Goal: Task Accomplishment & Management: Manage account settings

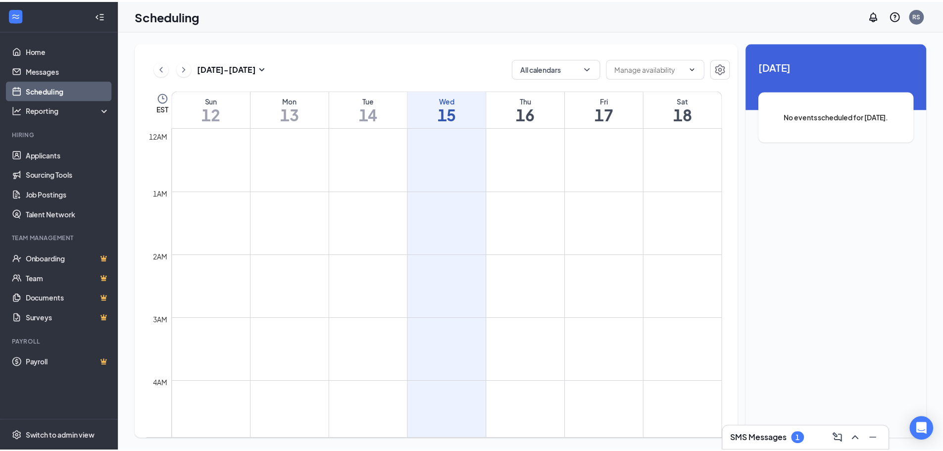
scroll to position [883, 0]
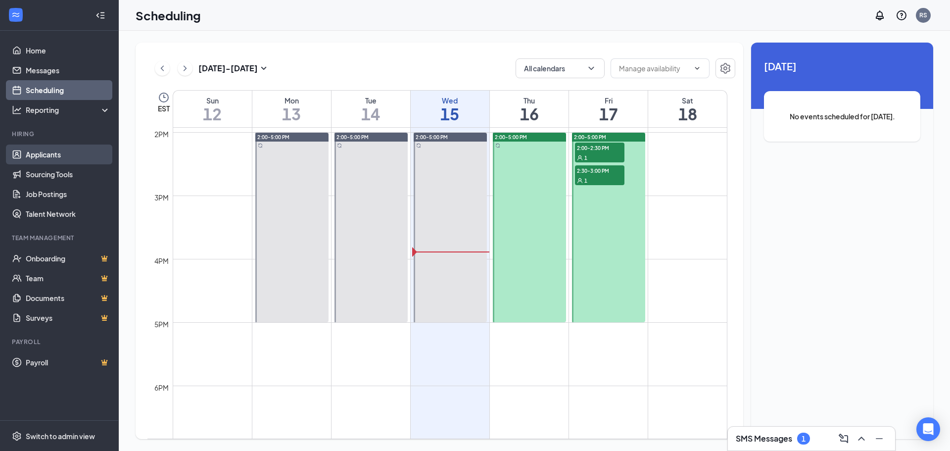
click at [68, 155] on link "Applicants" at bounding box center [68, 155] width 85 height 20
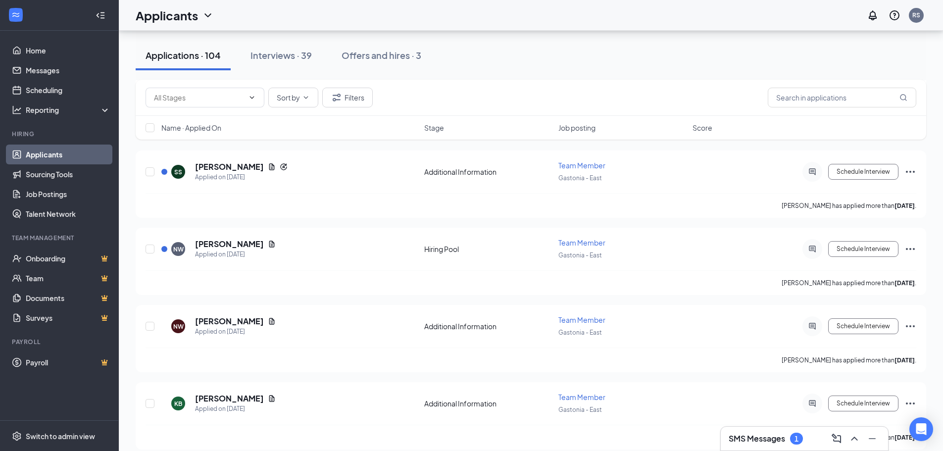
scroll to position [891, 0]
click at [806, 101] on input "text" at bounding box center [842, 98] width 148 height 20
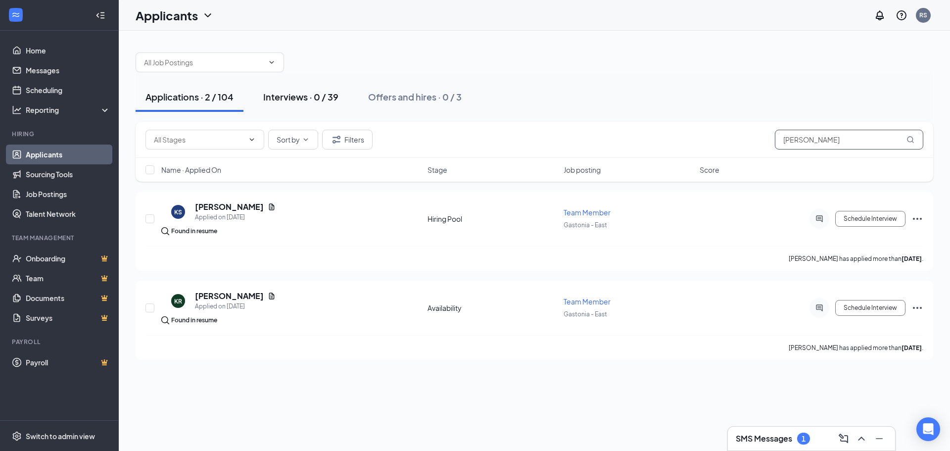
type input "[PERSON_NAME]"
click at [276, 101] on div "Interviews · 0 / 39" at bounding box center [300, 97] width 75 height 12
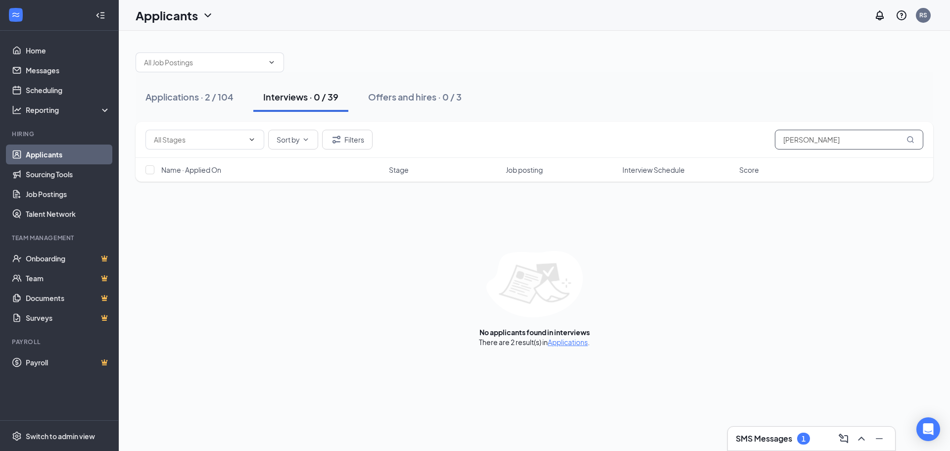
click at [887, 133] on input "[PERSON_NAME]" at bounding box center [849, 140] width 148 height 20
type input "t"
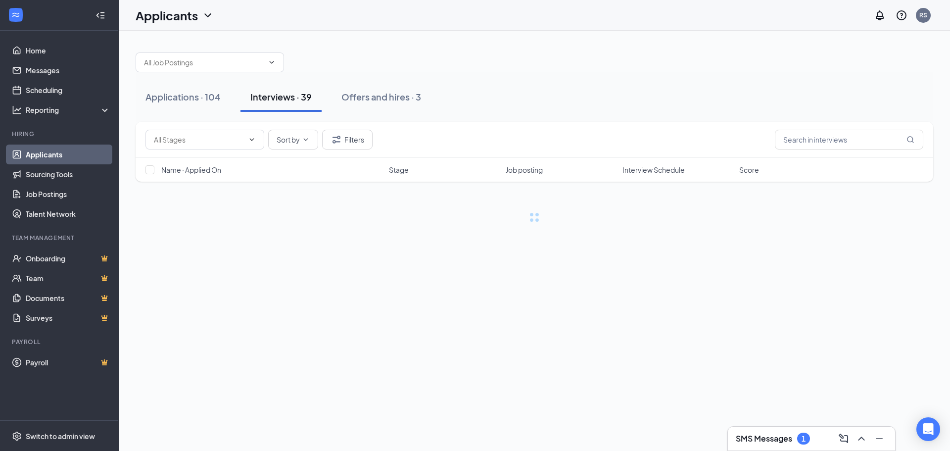
click at [733, 99] on div "Applications · 104 Interviews · 39 Offers and hires · 3" at bounding box center [535, 97] width 798 height 30
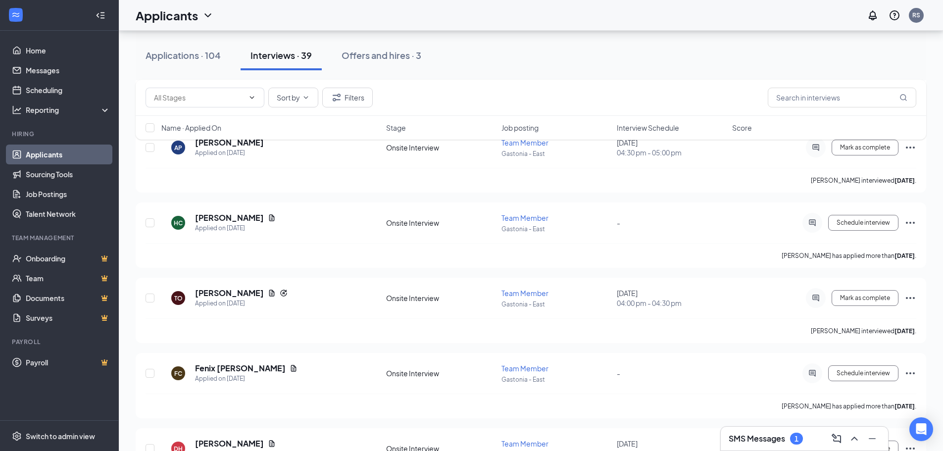
scroll to position [841, 0]
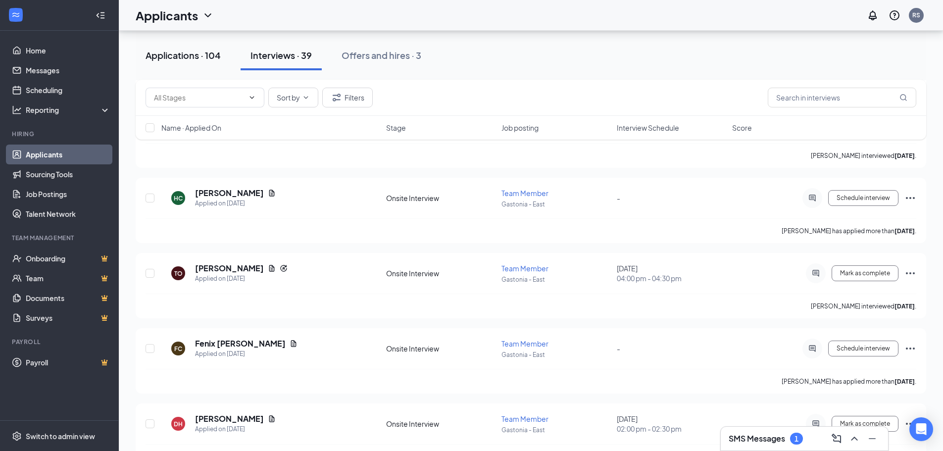
click at [182, 57] on div "Applications · 104" at bounding box center [183, 55] width 75 height 12
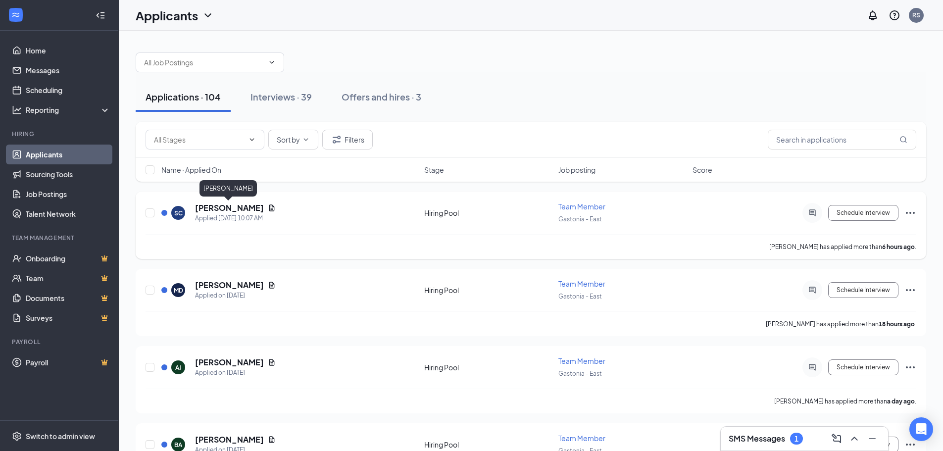
click at [250, 211] on h5 "[PERSON_NAME]" at bounding box center [229, 207] width 69 height 11
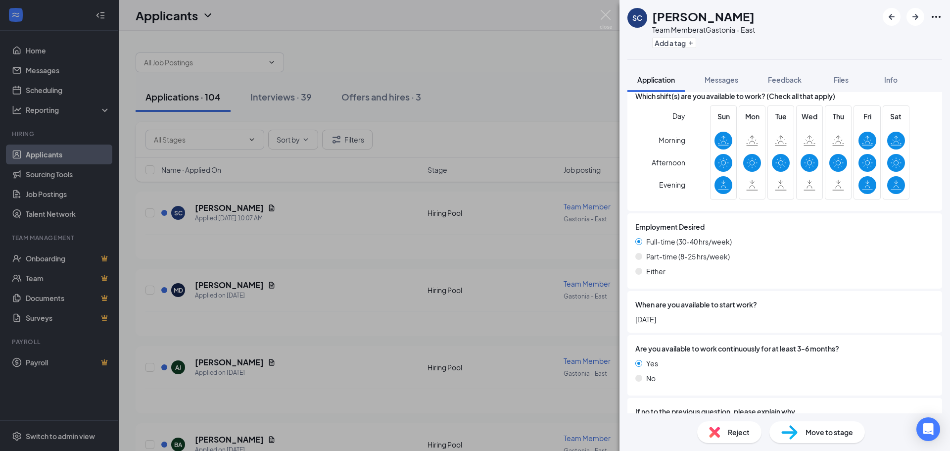
scroll to position [863, 0]
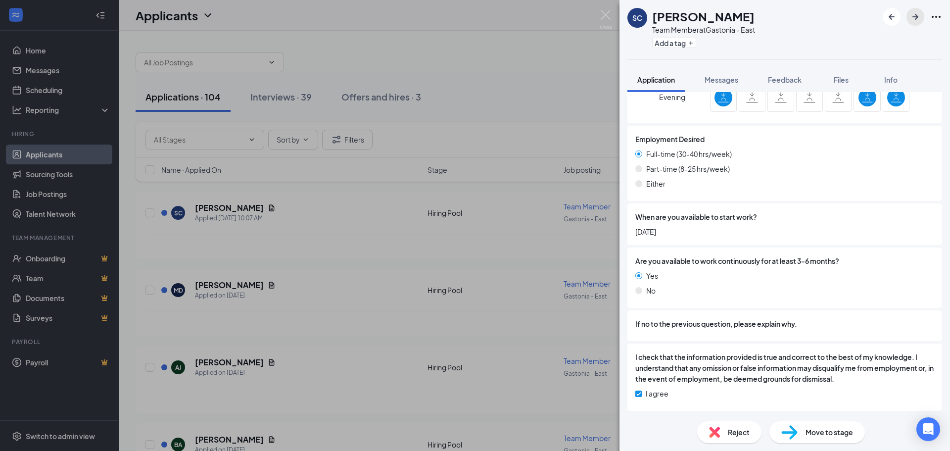
click at [926, 21] on div at bounding box center [912, 17] width 59 height 18
click at [914, 21] on icon "ArrowRight" at bounding box center [916, 17] width 12 height 12
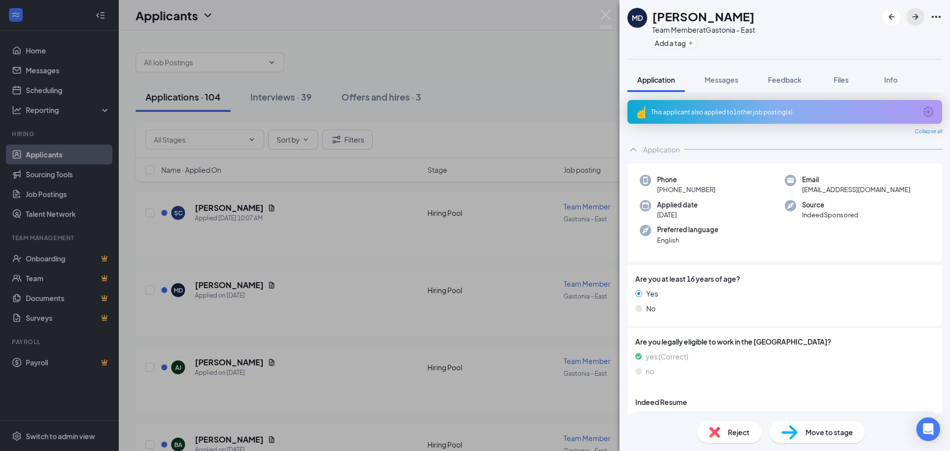
click at [921, 13] on icon "ArrowRight" at bounding box center [916, 17] width 12 height 12
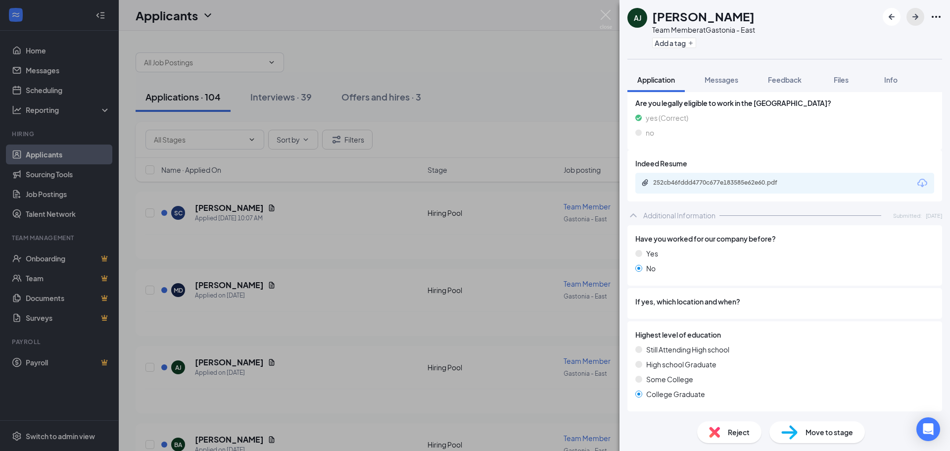
scroll to position [181, 0]
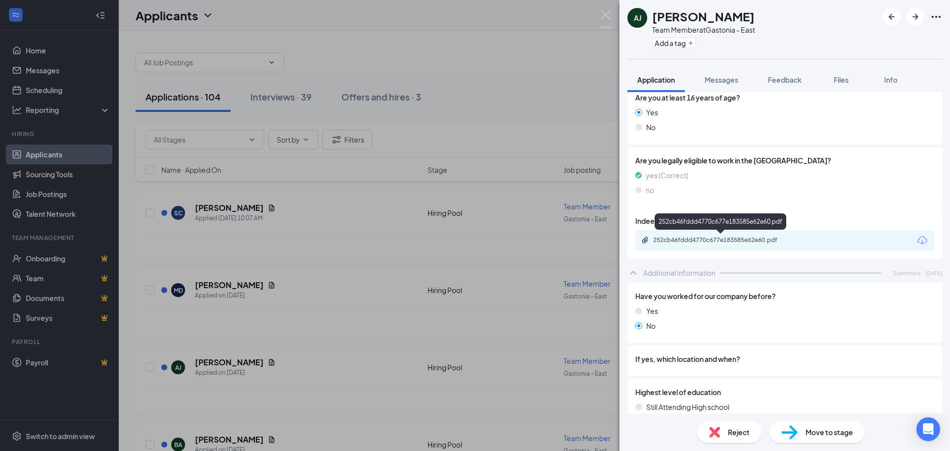
click at [771, 240] on div "252cb46fddd4770c677e183585e62e60.pdf" at bounding box center [722, 240] width 139 height 8
click at [919, 19] on icon "ArrowRight" at bounding box center [916, 17] width 12 height 12
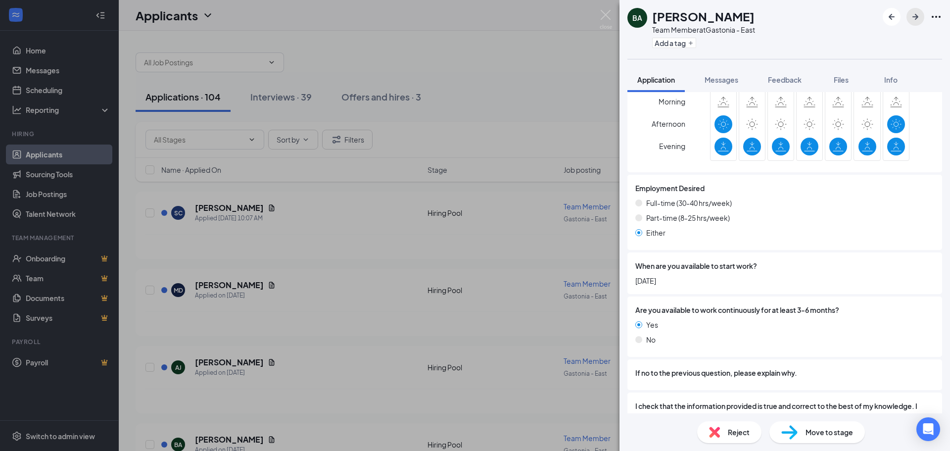
scroll to position [693, 0]
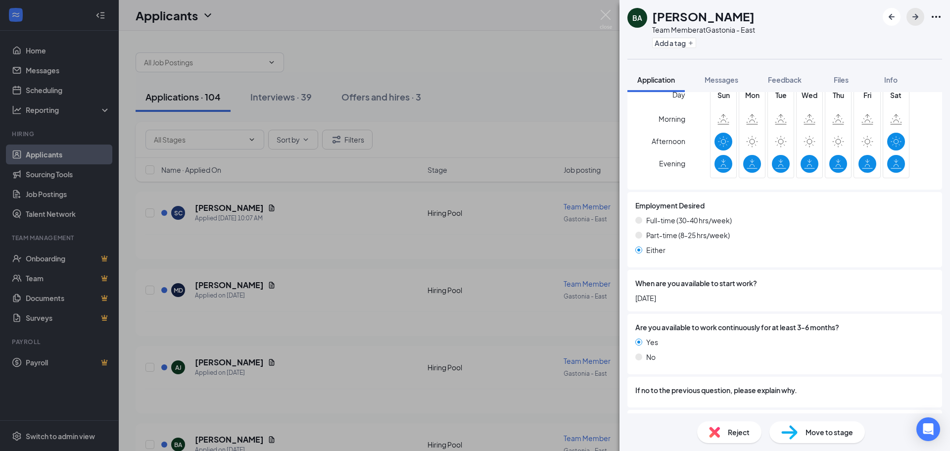
click at [919, 18] on icon "ArrowRight" at bounding box center [916, 17] width 12 height 12
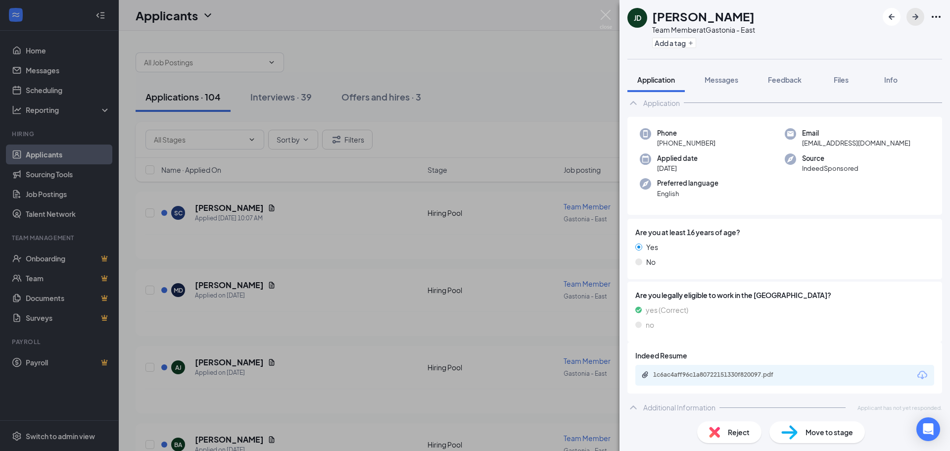
scroll to position [23, 0]
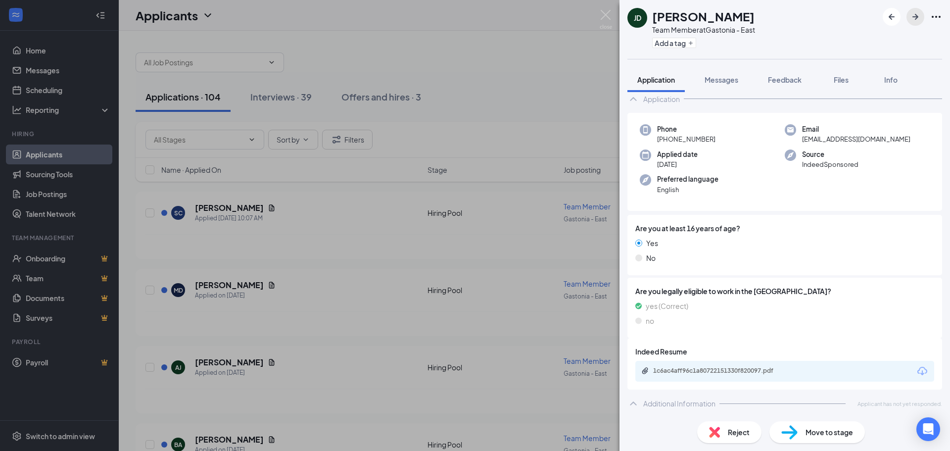
click at [915, 16] on icon "ArrowRight" at bounding box center [916, 17] width 6 height 6
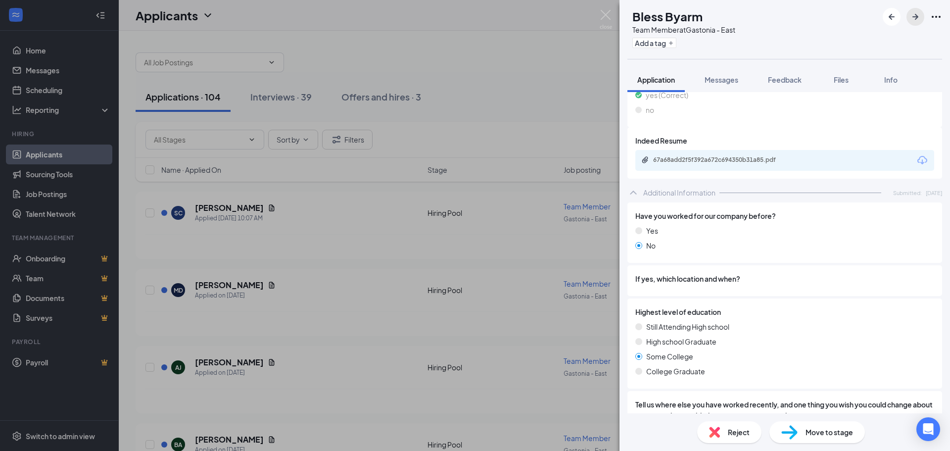
scroll to position [253, 0]
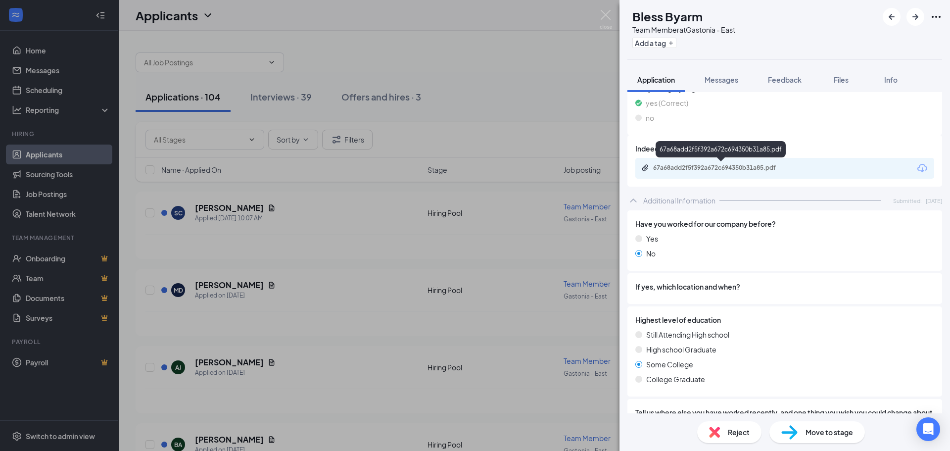
click at [770, 167] on div "67a68add2f5f392a672c694350b31a85.pdf" at bounding box center [722, 168] width 139 height 8
click at [921, 22] on icon "ArrowRight" at bounding box center [916, 17] width 12 height 12
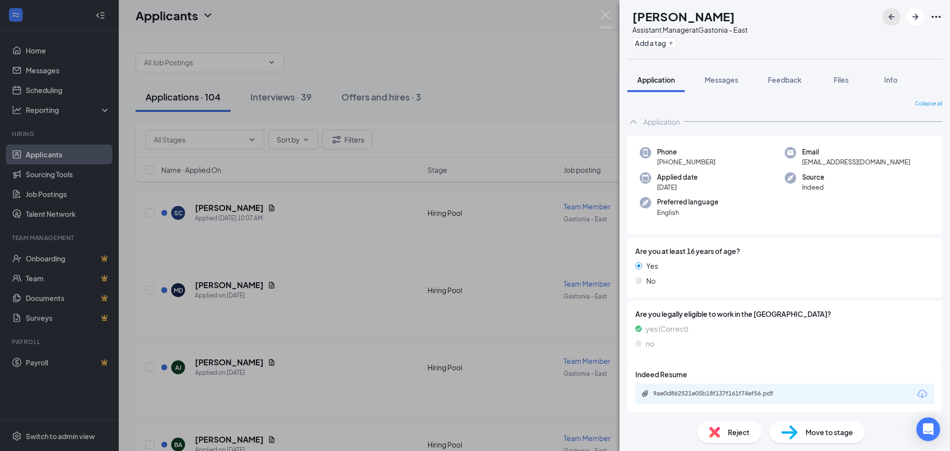
click at [899, 16] on button "button" at bounding box center [892, 17] width 18 height 18
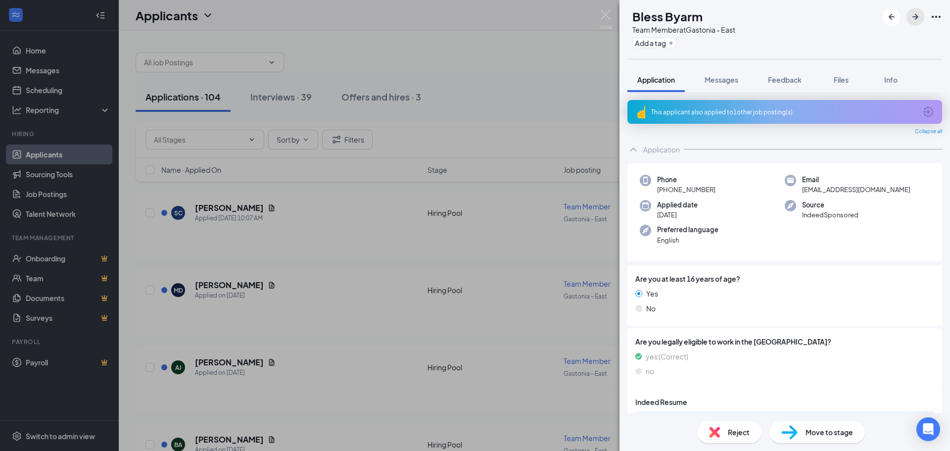
click at [923, 19] on button "button" at bounding box center [916, 17] width 18 height 18
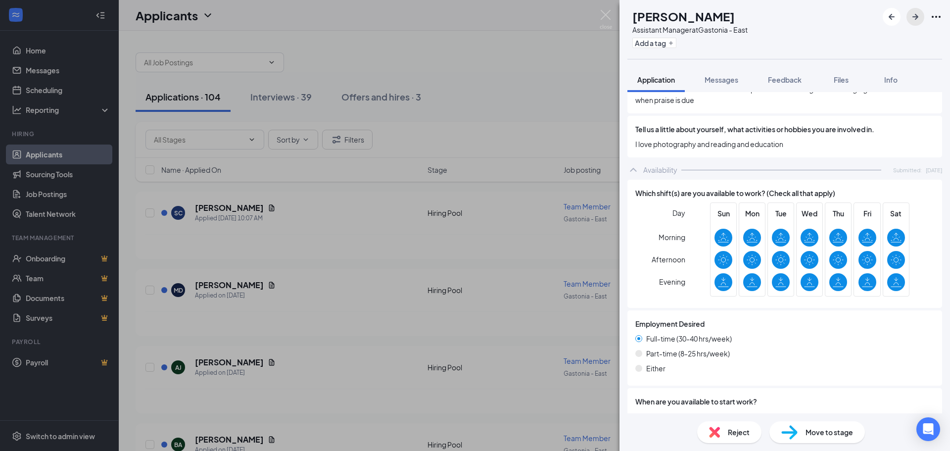
scroll to position [594, 0]
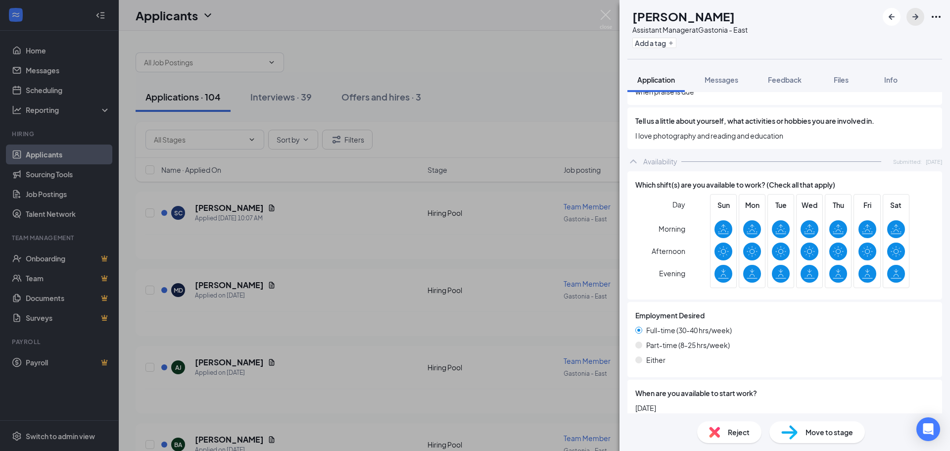
click at [910, 15] on icon "ArrowRight" at bounding box center [916, 17] width 12 height 12
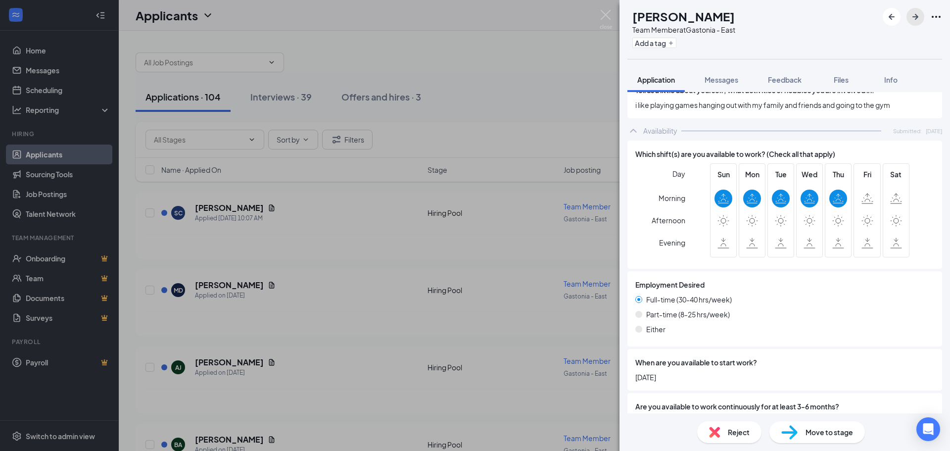
scroll to position [643, 0]
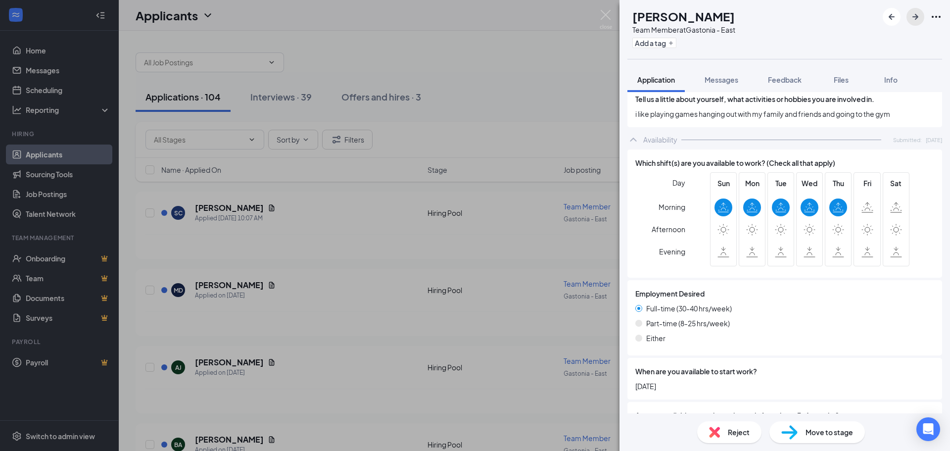
click at [914, 17] on icon "ArrowRight" at bounding box center [916, 17] width 6 height 6
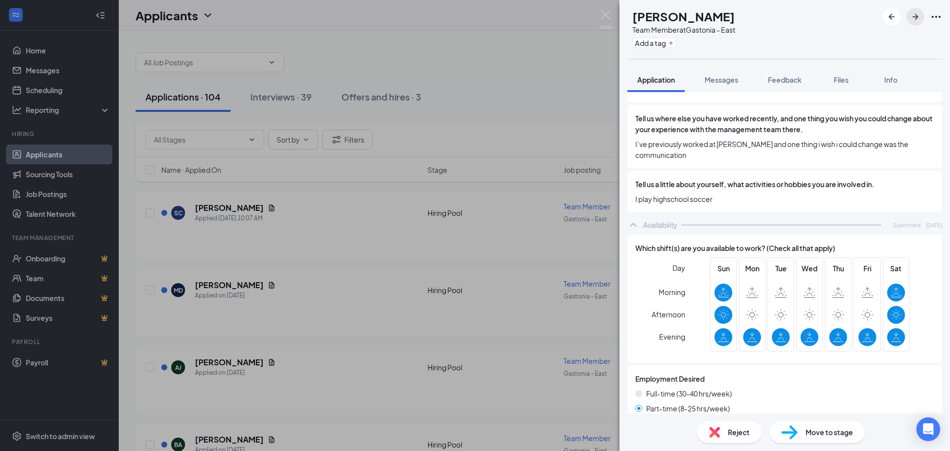
scroll to position [693, 0]
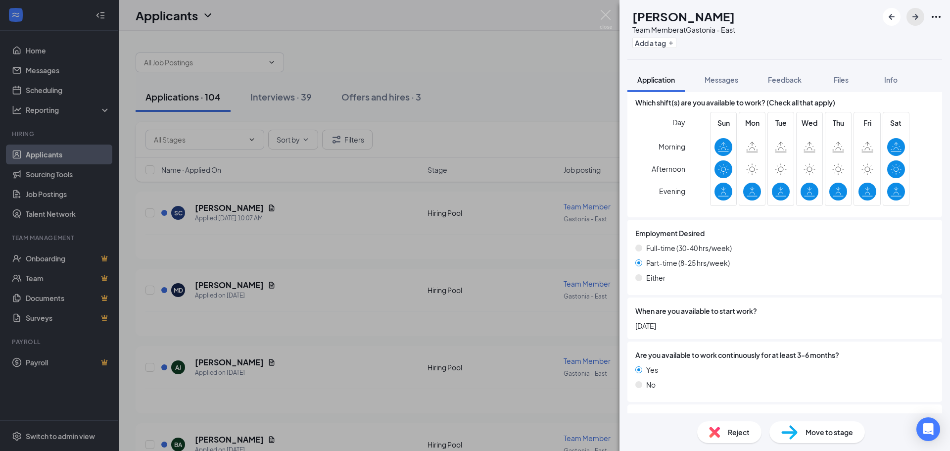
click at [923, 22] on button "button" at bounding box center [916, 17] width 18 height 18
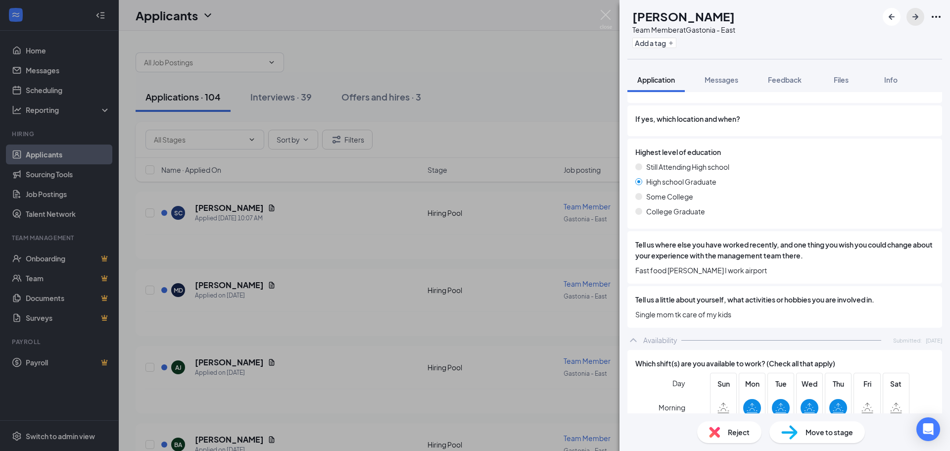
scroll to position [445, 0]
